Goal: Task Accomplishment & Management: Manage account settings

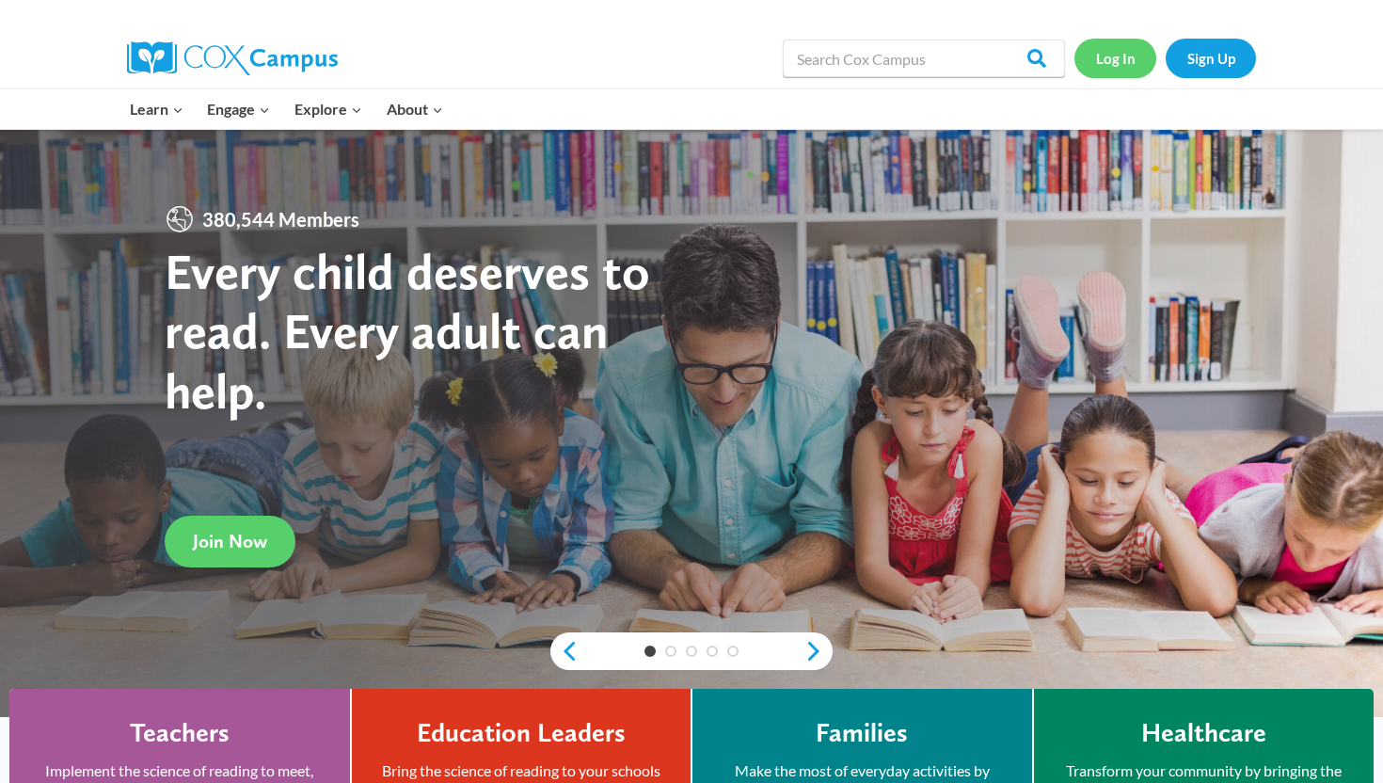
click at [1111, 57] on link "Log In" at bounding box center [1115, 58] width 82 height 39
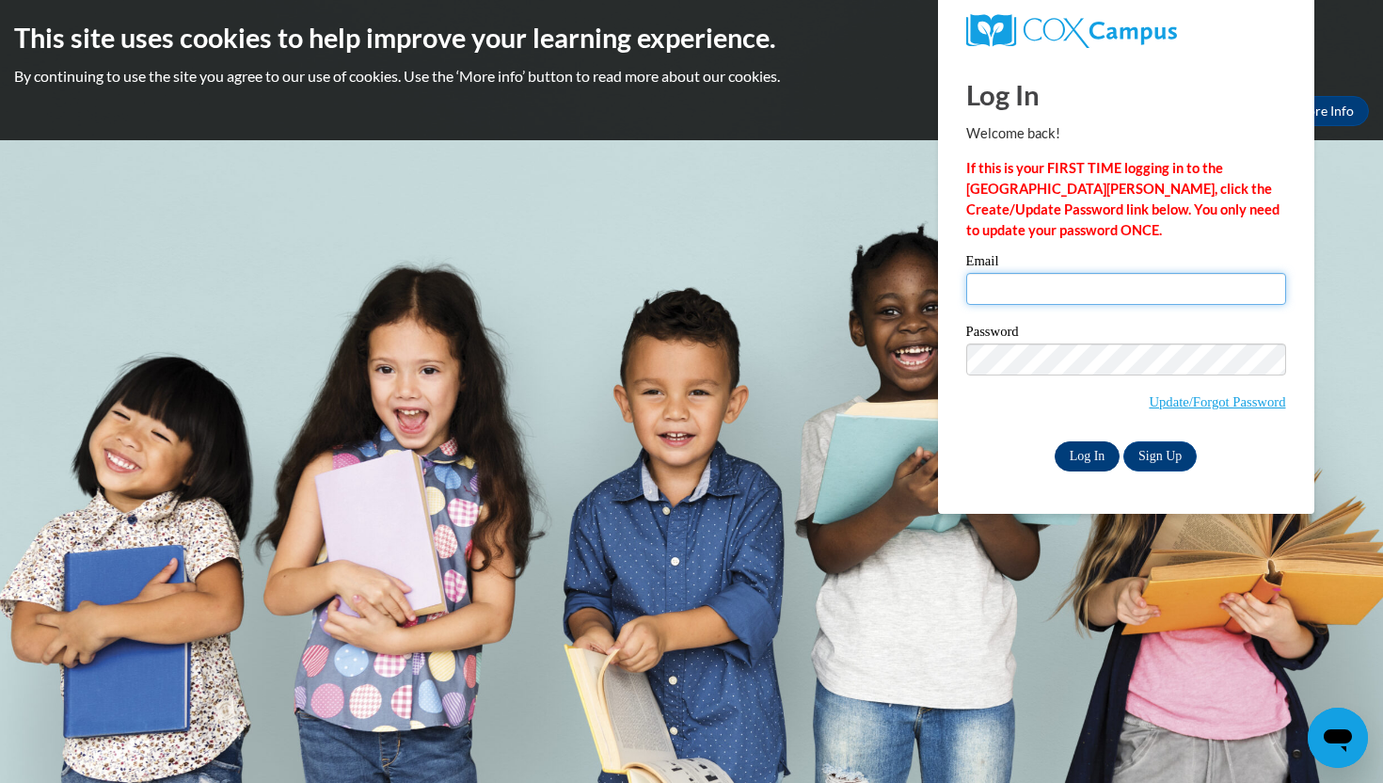
type input "mpeterson1@waukesha.k12.wi.us"
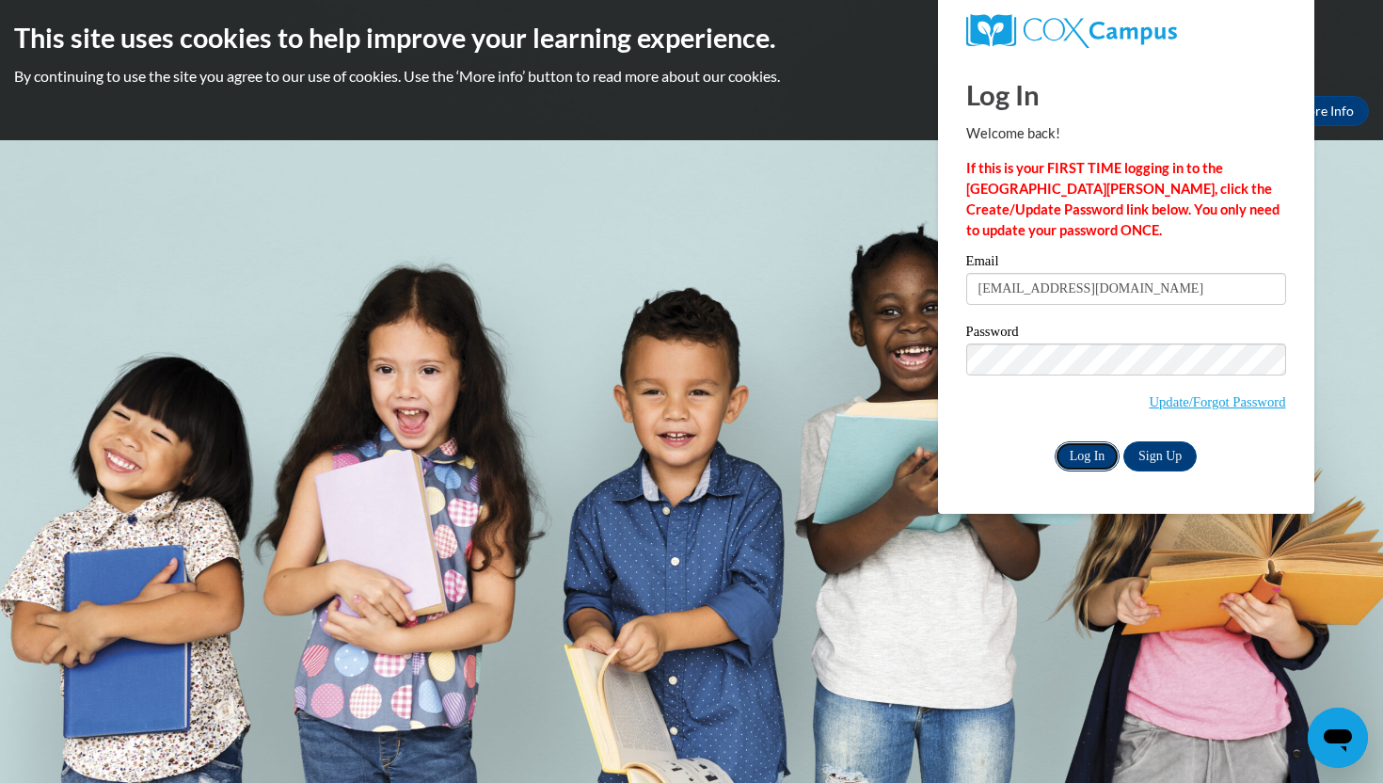
click at [1071, 461] on input "Log In" at bounding box center [1087, 456] width 66 height 30
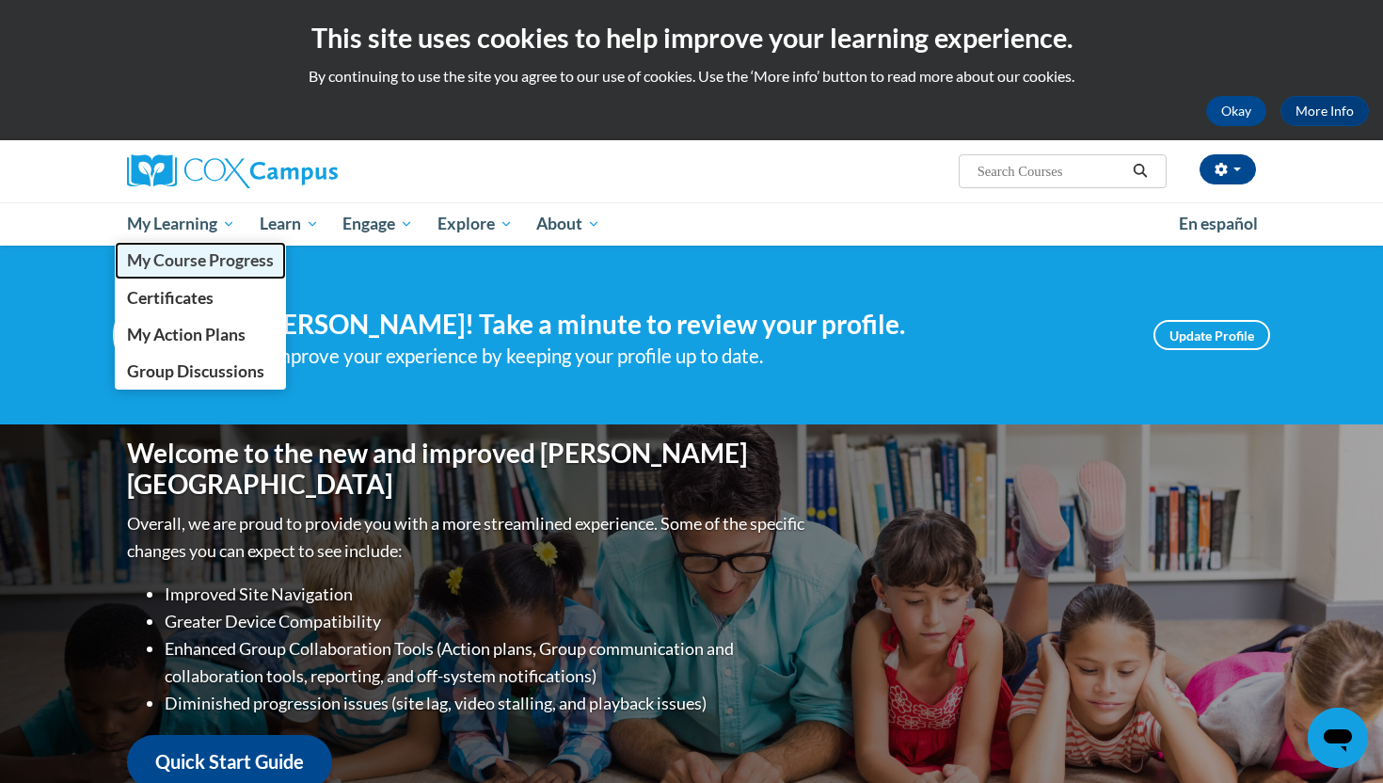
click at [170, 260] on span "My Course Progress" at bounding box center [200, 260] width 147 height 20
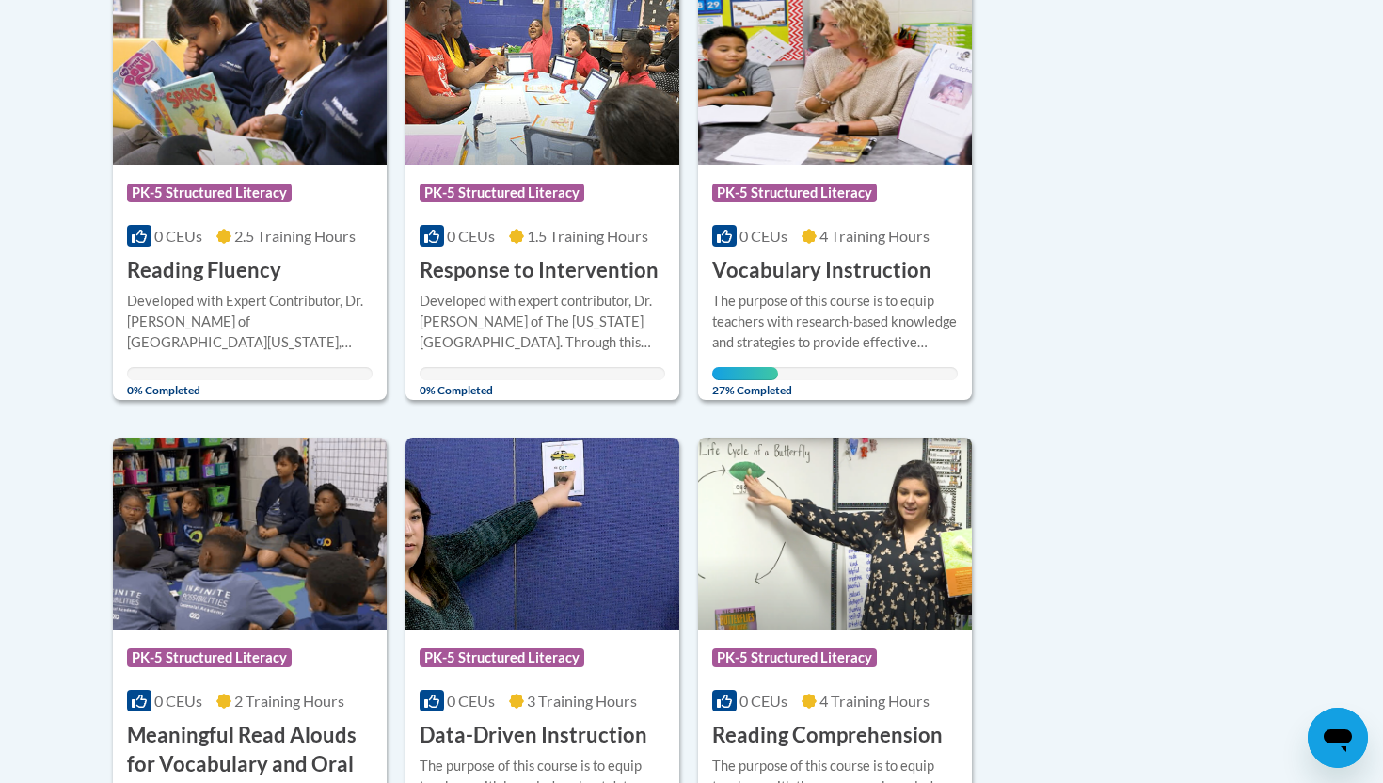
scroll to position [527, 0]
